Goal: Transaction & Acquisition: Purchase product/service

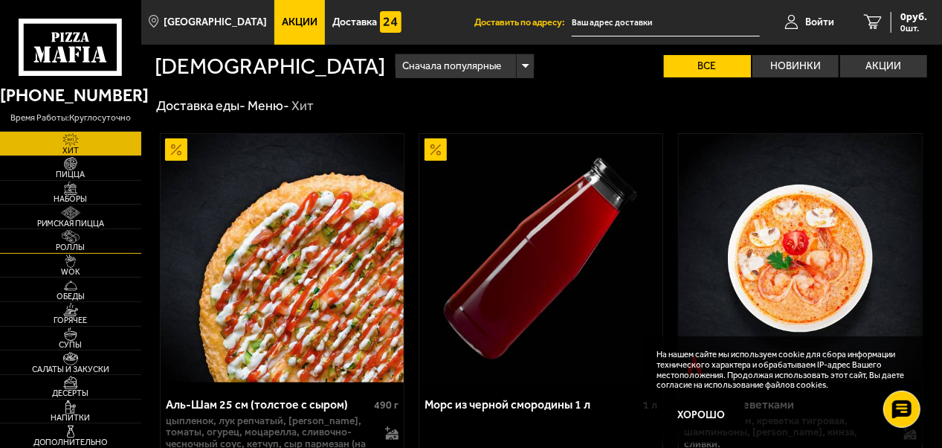
click at [65, 241] on img at bounding box center [71, 236] width 38 height 13
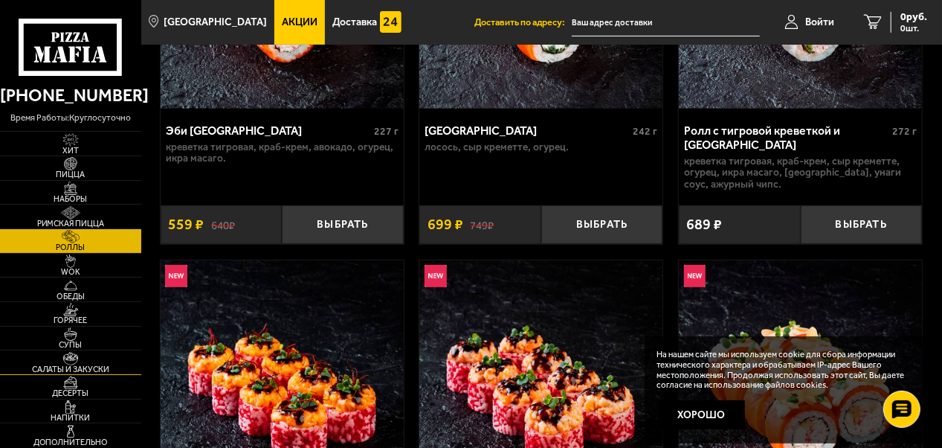
scroll to position [297, 0]
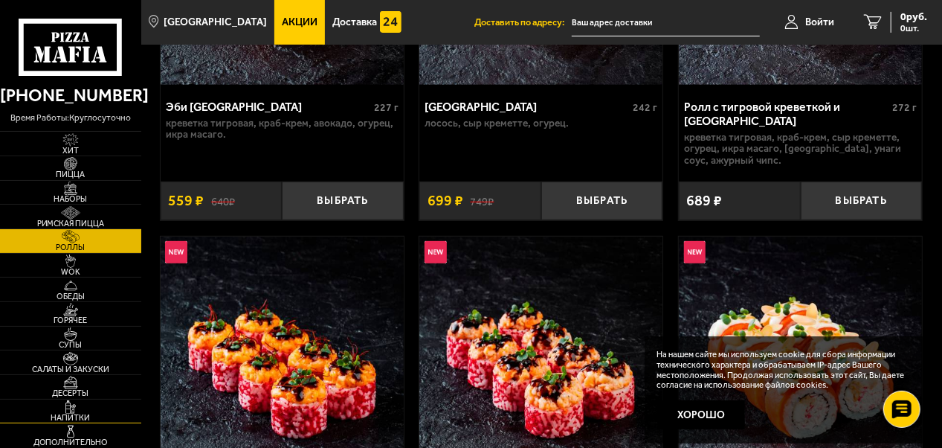
click at [73, 406] on img at bounding box center [71, 406] width 38 height 13
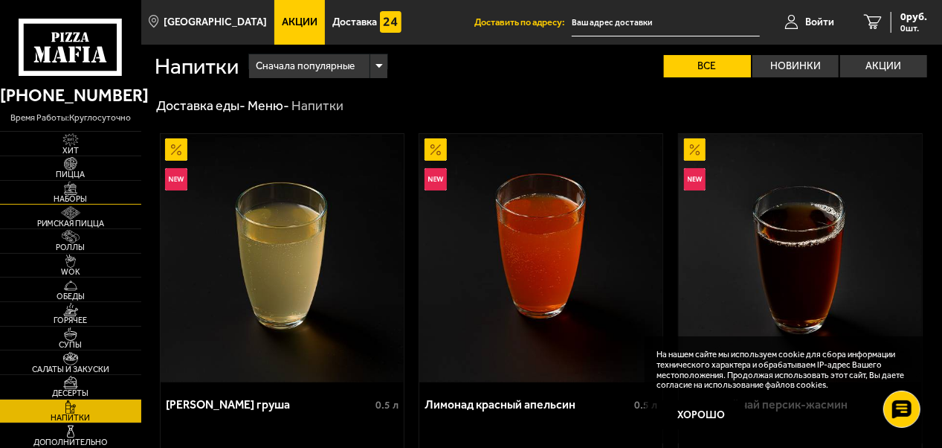
click at [91, 197] on span "Наборы" at bounding box center [70, 199] width 141 height 8
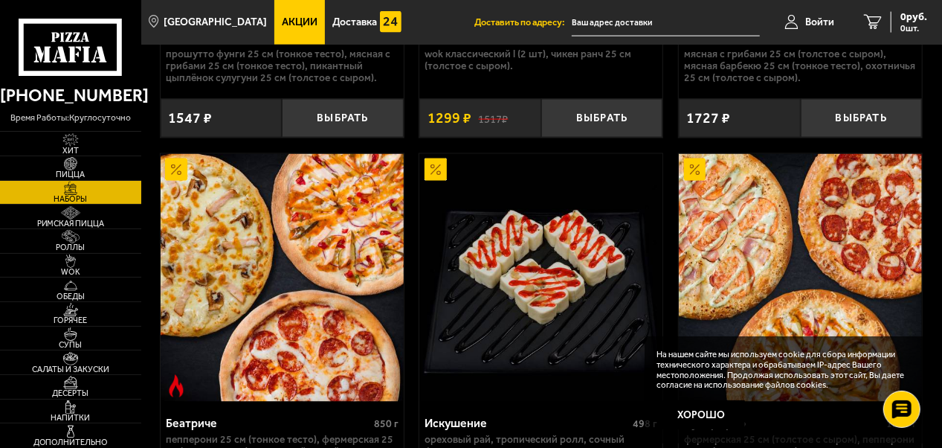
scroll to position [1189, 0]
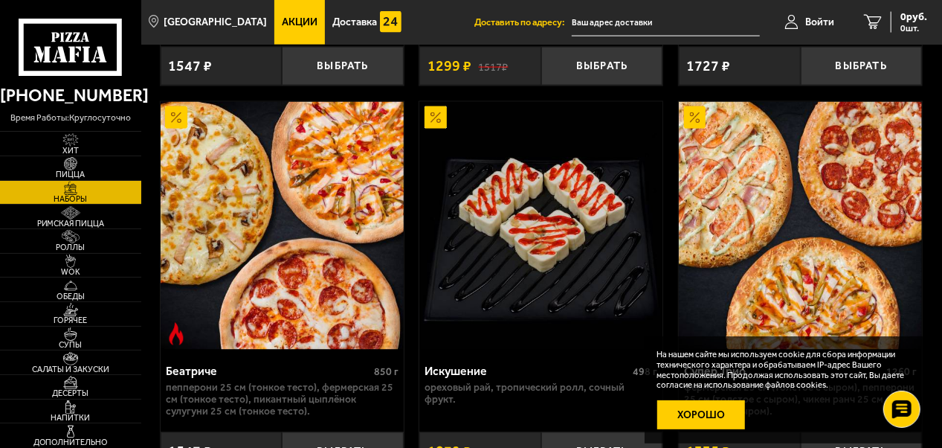
click at [695, 417] on button "Хорошо" at bounding box center [701, 415] width 88 height 30
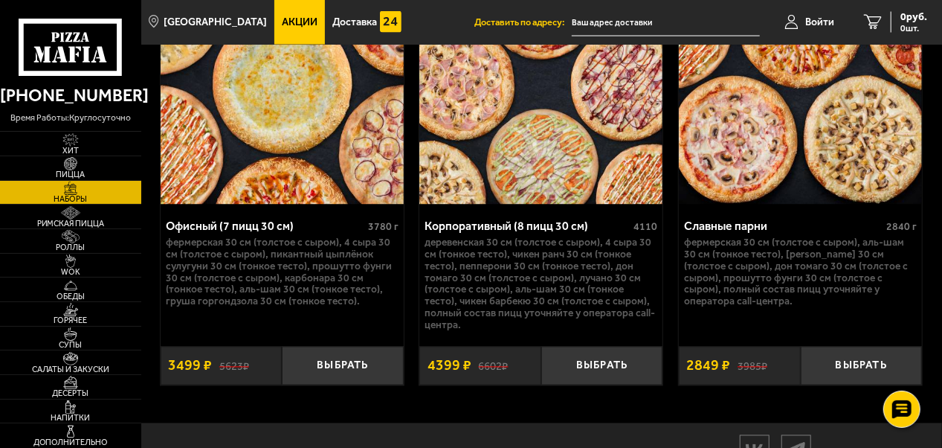
scroll to position [4189, 0]
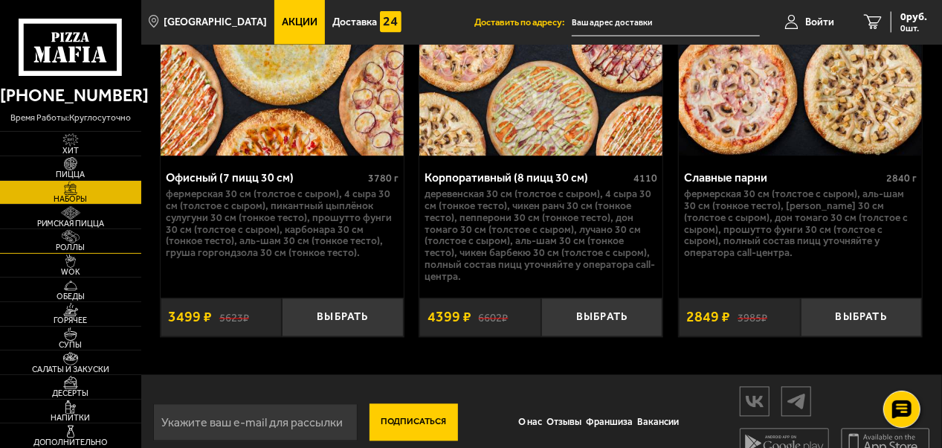
click at [78, 245] on span "Роллы" at bounding box center [70, 247] width 141 height 8
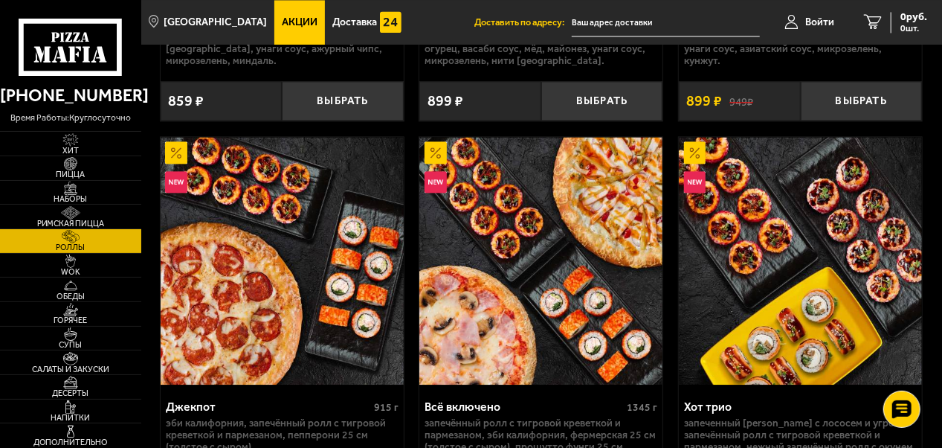
scroll to position [1561, 0]
